Goal: Task Accomplishment & Management: Use online tool/utility

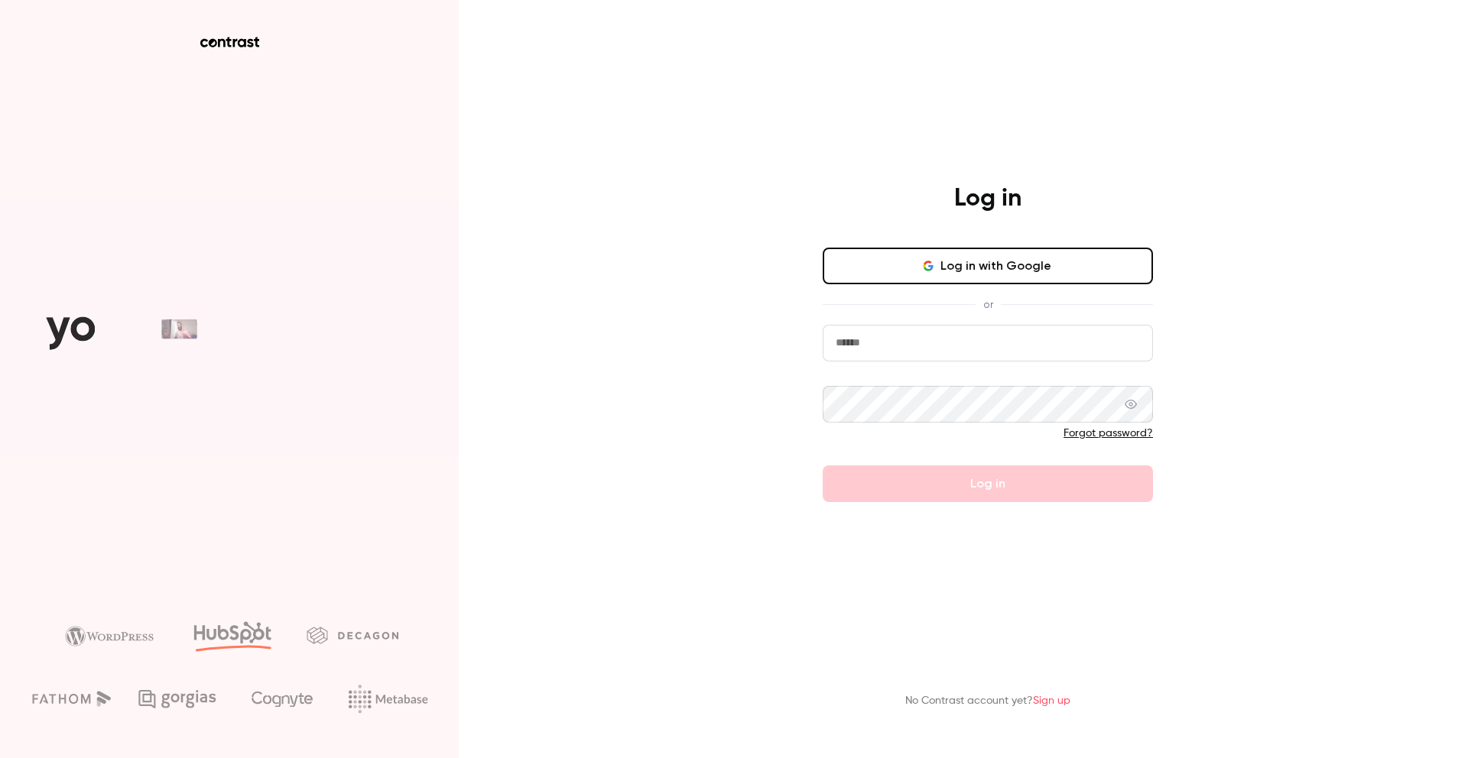
type input "**********"
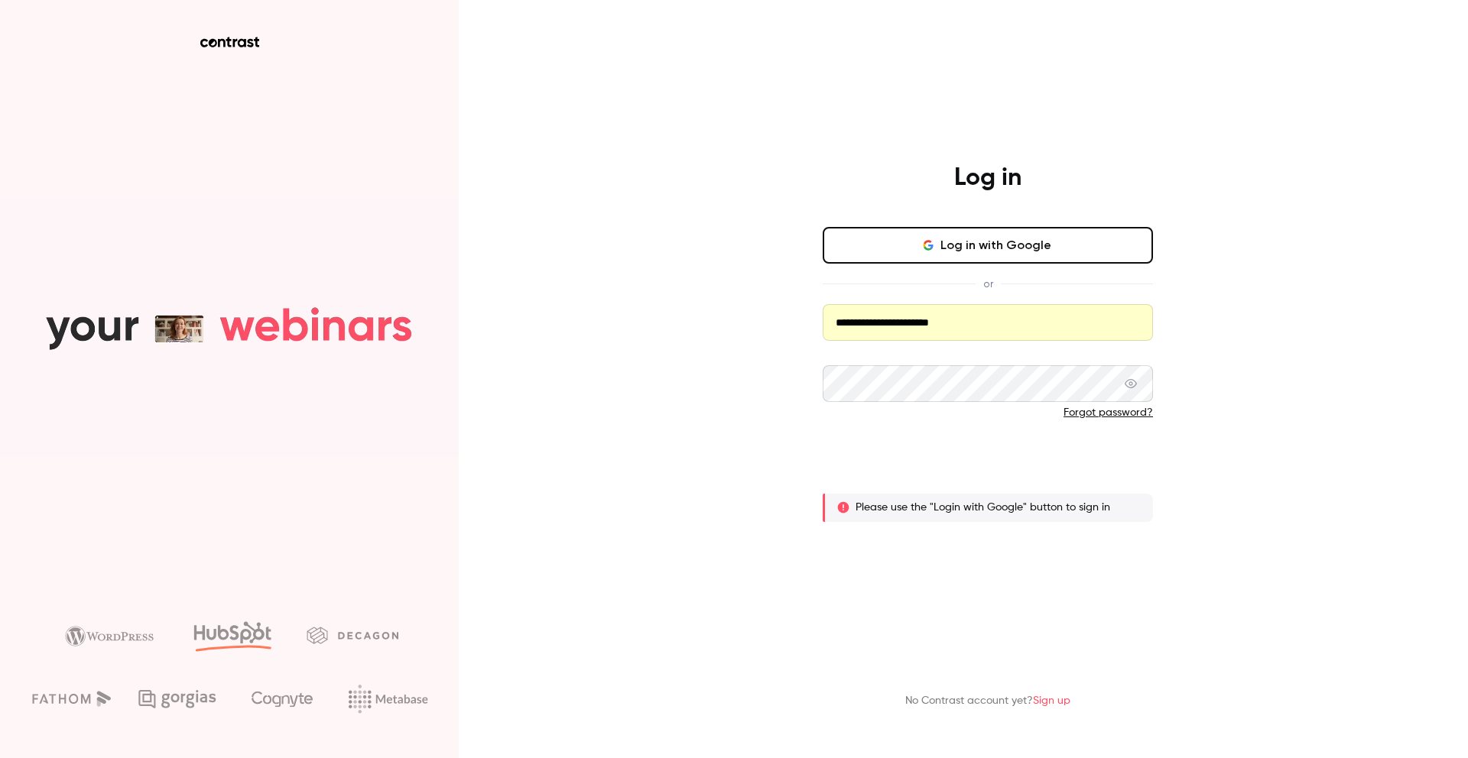
drag, startPoint x: 926, startPoint y: 458, endPoint x: 1034, endPoint y: 503, distance: 117.5
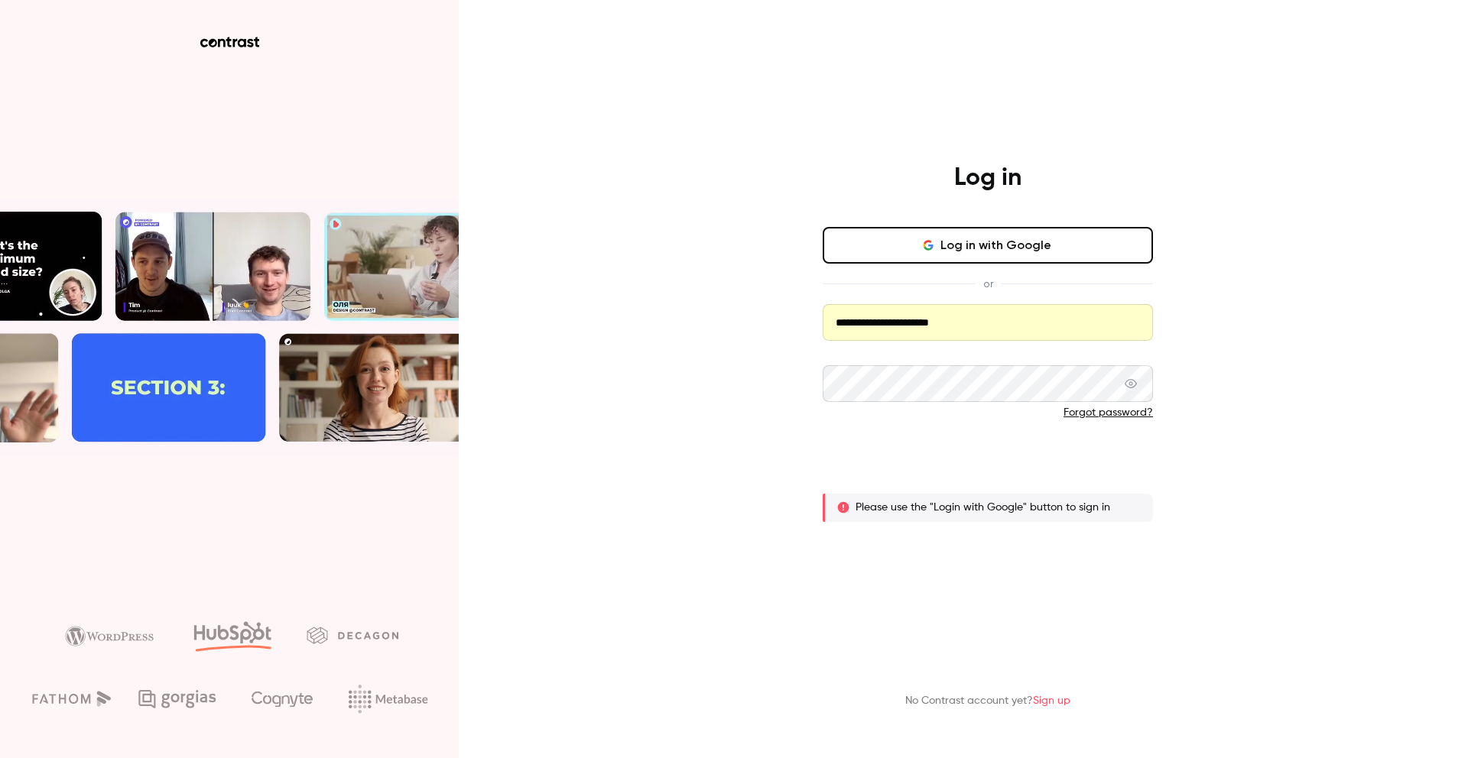
click at [927, 458] on button "Log in" at bounding box center [988, 463] width 330 height 37
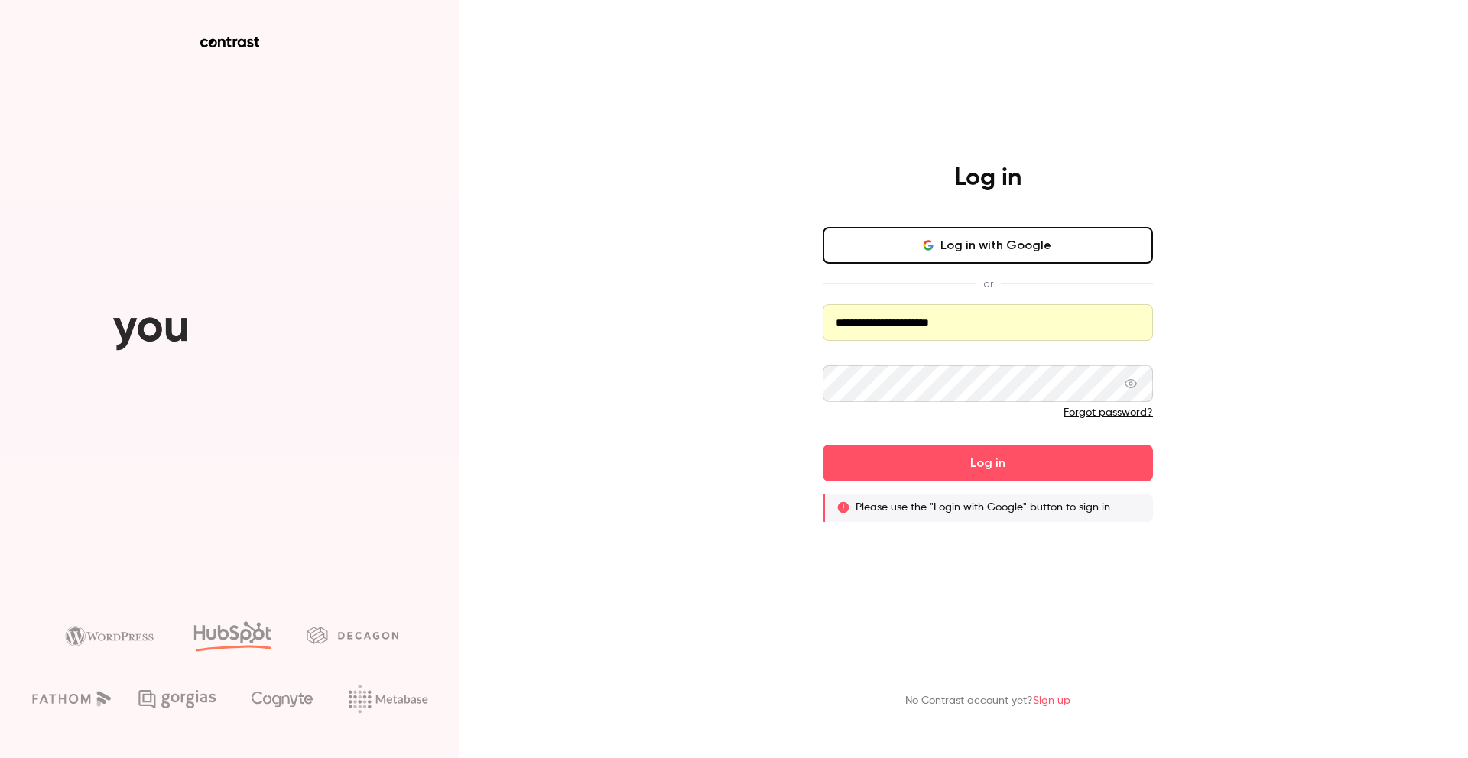
drag, startPoint x: 1076, startPoint y: 464, endPoint x: 1162, endPoint y: 476, distance: 86.5
click at [1076, 464] on button "Log in" at bounding box center [988, 463] width 330 height 37
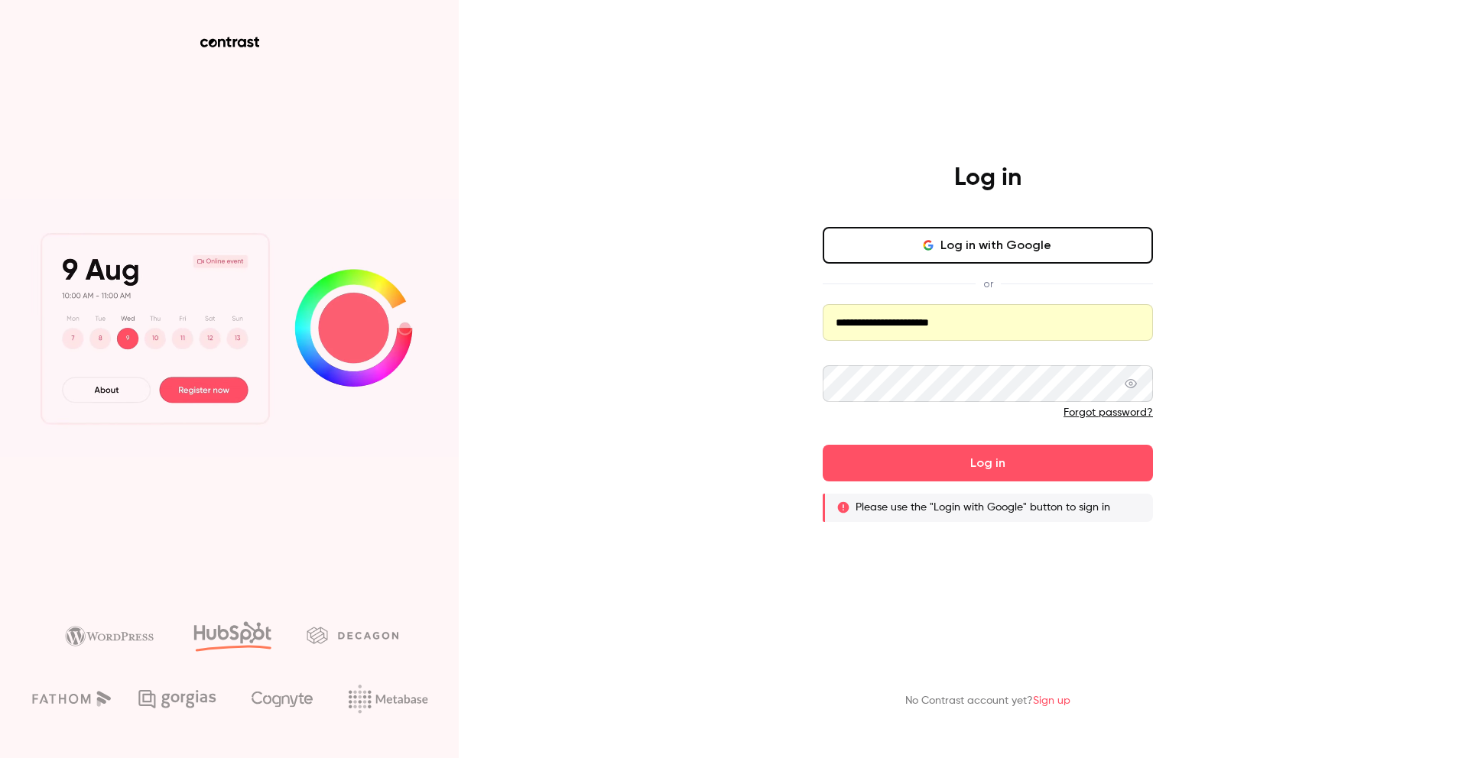
click at [978, 247] on button "Log in with Google" at bounding box center [988, 245] width 330 height 37
